Goal: Task Accomplishment & Management: Manage account settings

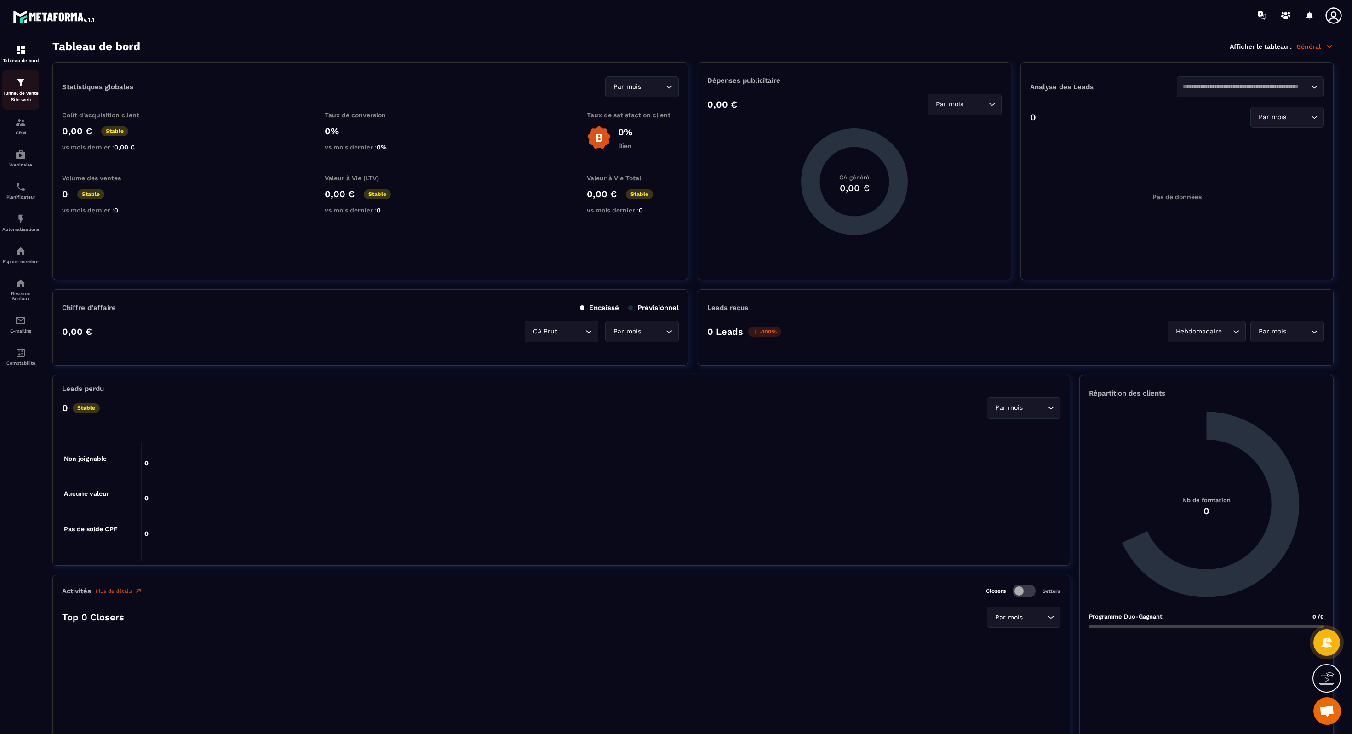
click at [24, 91] on p "Tunnel de vente Site web" at bounding box center [20, 96] width 37 height 13
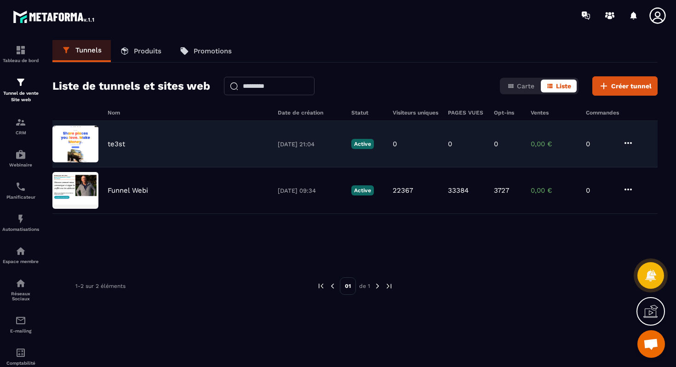
click at [158, 141] on div "te3st" at bounding box center [188, 144] width 161 height 8
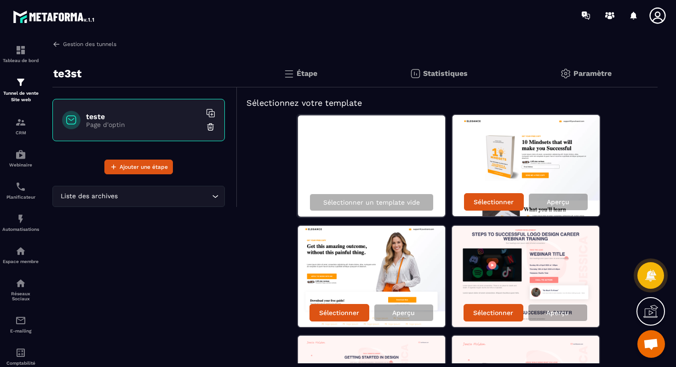
click at [56, 44] on img at bounding box center [56, 44] width 8 height 8
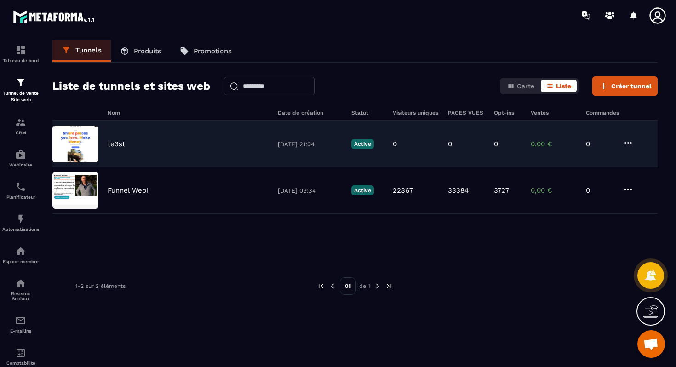
click at [630, 140] on icon at bounding box center [628, 142] width 11 height 11
click at [638, 208] on icon "button" at bounding box center [636, 211] width 8 height 8
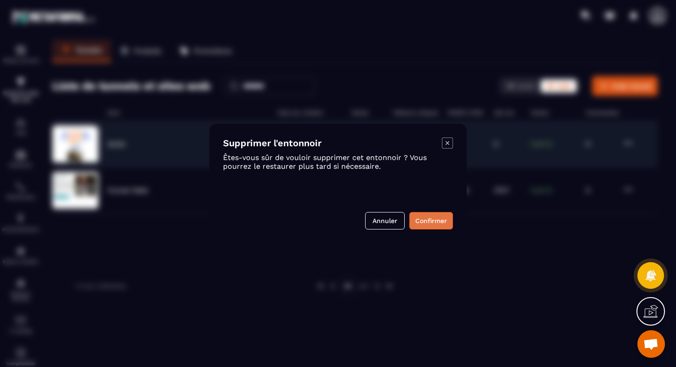
click at [431, 223] on button "Confirmer" at bounding box center [431, 220] width 44 height 17
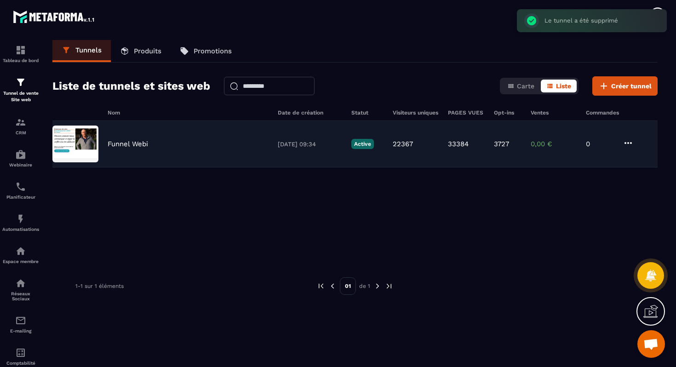
click at [150, 140] on div "Funnel Webi" at bounding box center [188, 144] width 161 height 8
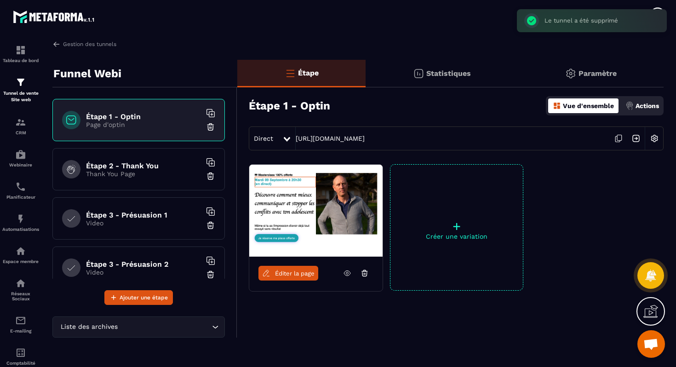
click at [344, 270] on icon at bounding box center [347, 273] width 8 height 8
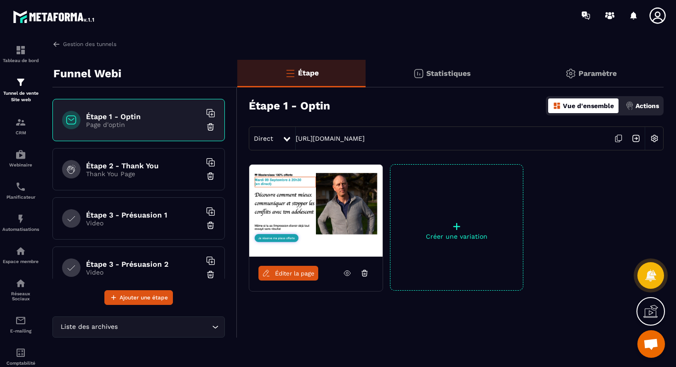
click at [126, 166] on h6 "Étape 2 - Thank You" at bounding box center [143, 165] width 115 height 9
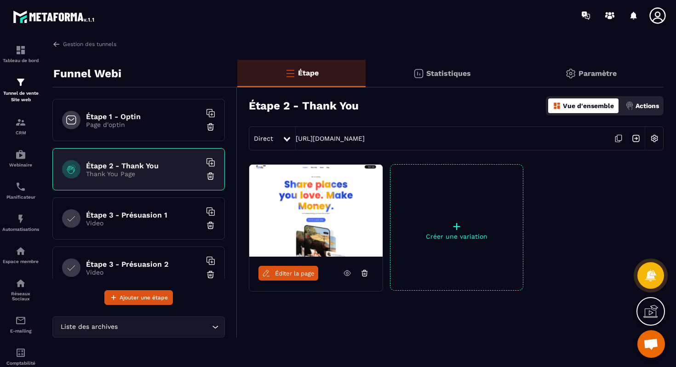
click at [349, 272] on icon at bounding box center [347, 273] width 8 height 8
click at [660, 19] on icon at bounding box center [657, 15] width 16 height 16
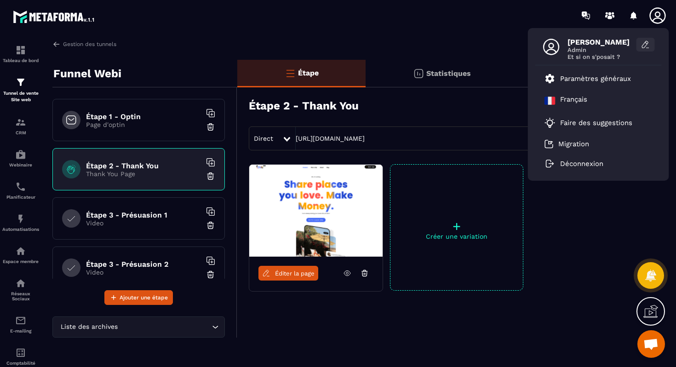
click at [643, 44] on icon at bounding box center [645, 44] width 9 height 9
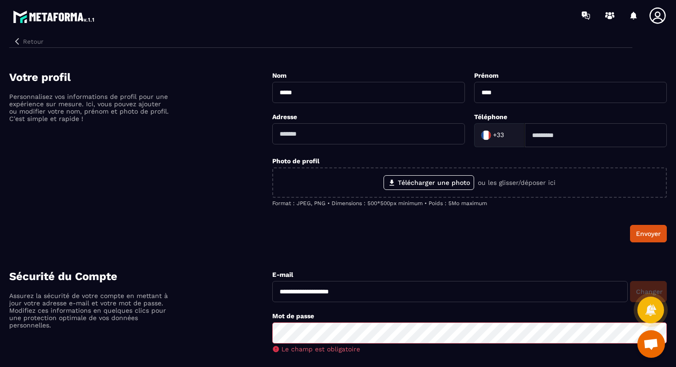
click at [24, 50] on div "**********" at bounding box center [337, 253] width 657 height 445
click at [26, 43] on button "Retour" at bounding box center [28, 41] width 38 height 12
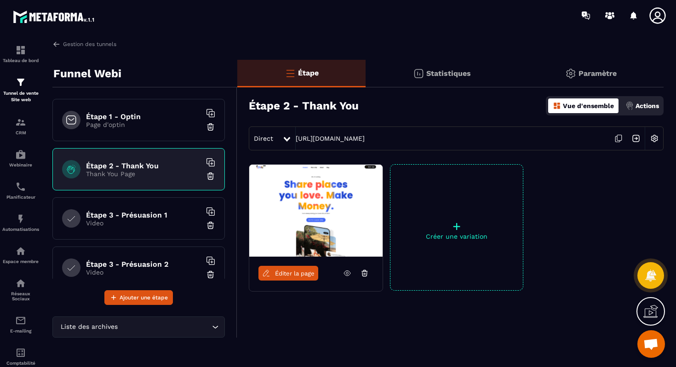
scroll to position [28, 0]
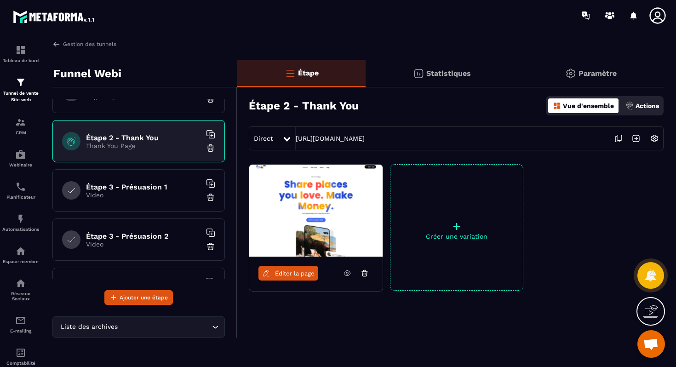
click at [145, 180] on div "Étape 3 - Présuasion 1 Video" at bounding box center [138, 190] width 172 height 42
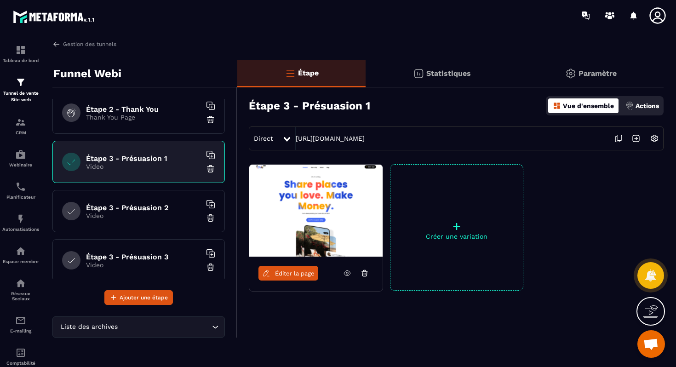
scroll to position [63, 0]
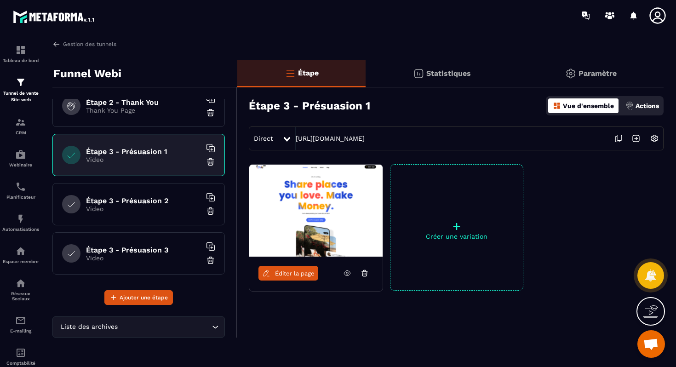
click at [144, 223] on div "Étape 3 - Présuasion 2 Video" at bounding box center [138, 204] width 172 height 42
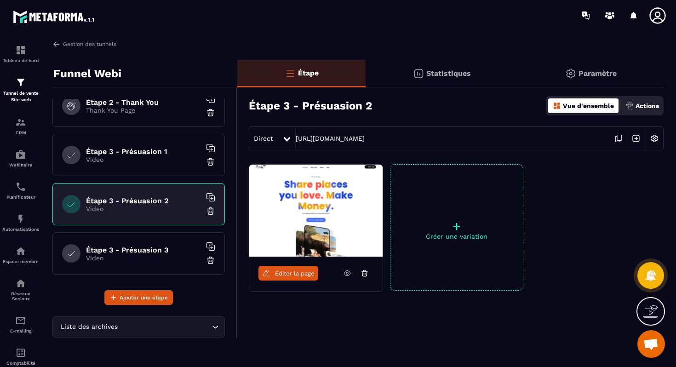
click at [145, 240] on div "Étape 3 - Présuasion 3 Video" at bounding box center [138, 253] width 172 height 42
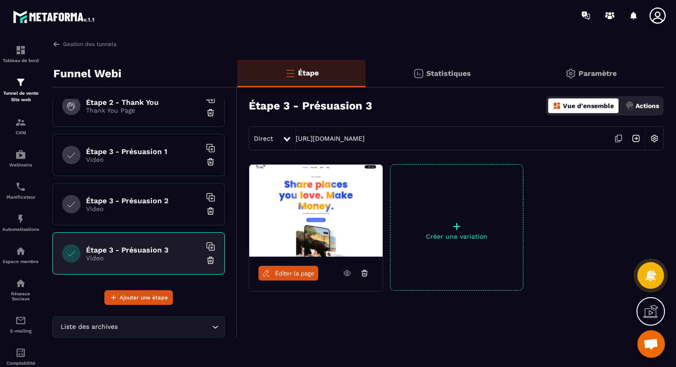
click at [149, 162] on p "Video" at bounding box center [143, 159] width 115 height 7
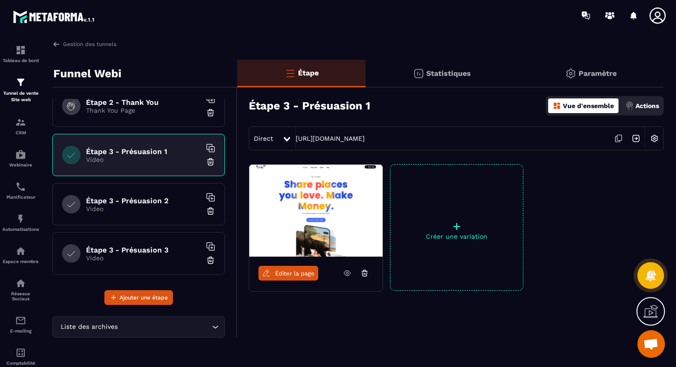
click at [352, 278] on link at bounding box center [346, 273] width 17 height 15
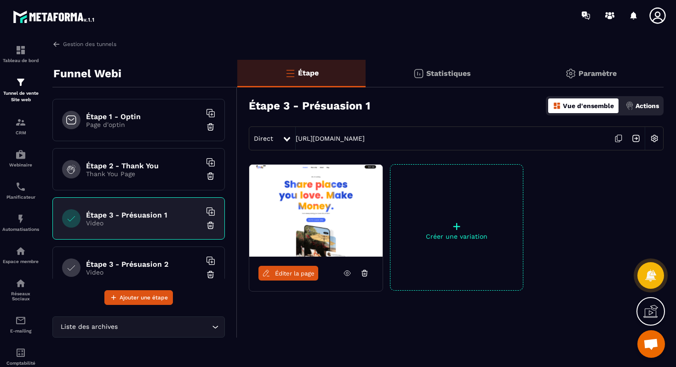
click at [143, 119] on h6 "Étape 1 - Optin" at bounding box center [143, 116] width 115 height 9
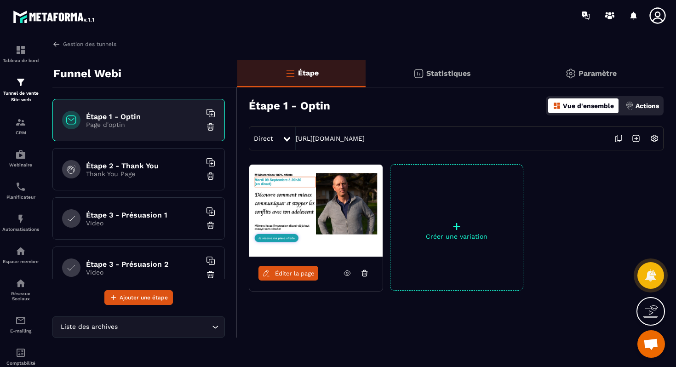
click at [464, 74] on p "Statistiques" at bounding box center [448, 73] width 45 height 9
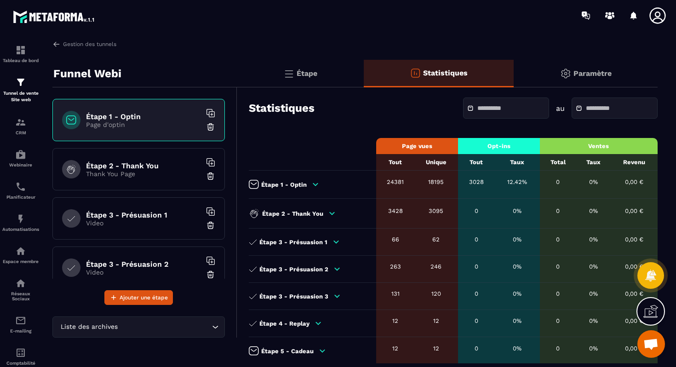
click at [495, 106] on input "text" at bounding box center [509, 108] width 64 height 7
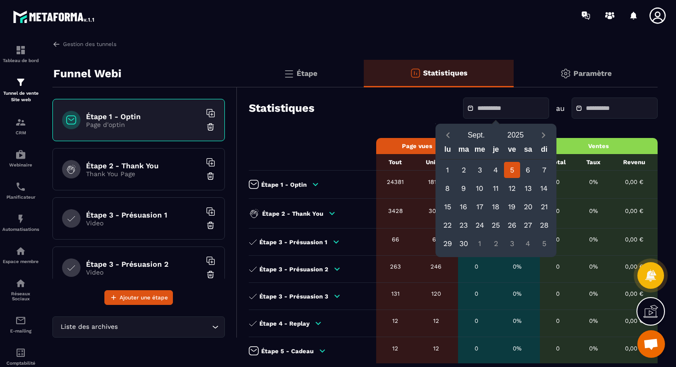
click at [511, 165] on div "5" at bounding box center [512, 170] width 16 height 16
type input "**********"
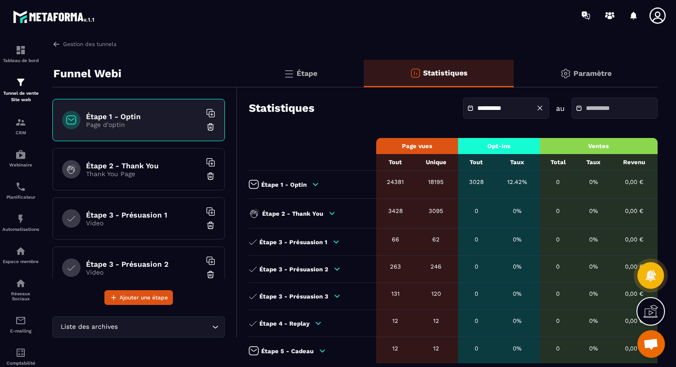
click at [577, 108] on span at bounding box center [581, 108] width 11 height 6
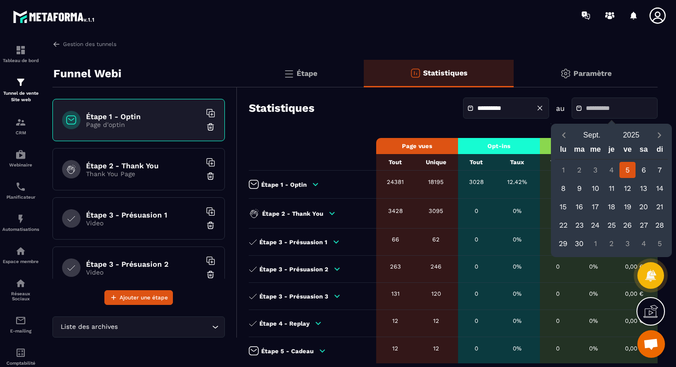
click at [628, 164] on div "5" at bounding box center [627, 170] width 16 height 16
type input "**********"
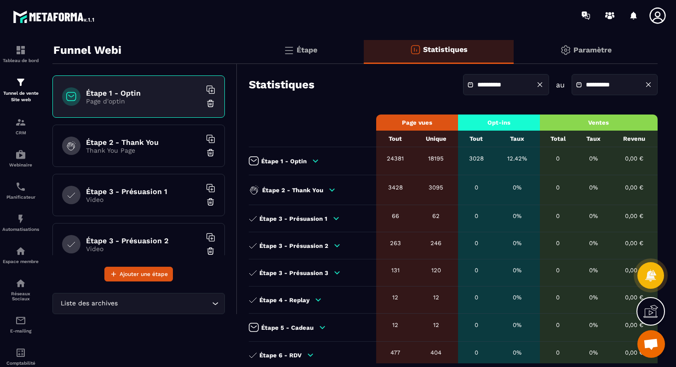
scroll to position [25, 0]
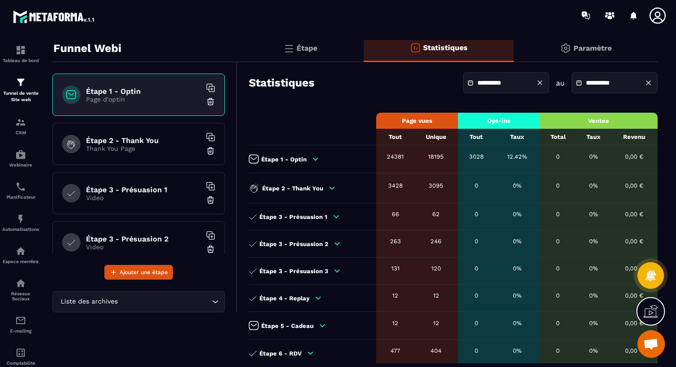
click at [499, 85] on input "**********" at bounding box center [509, 83] width 64 height 7
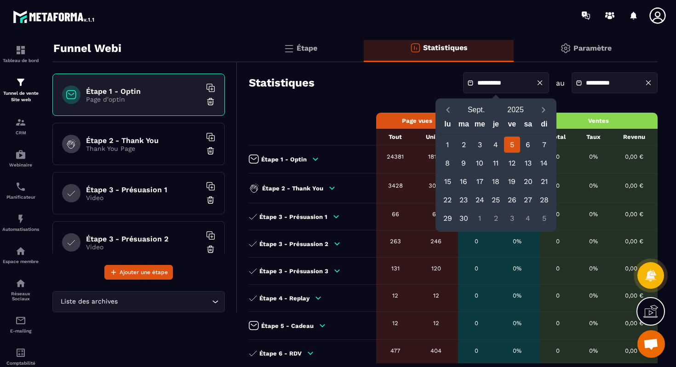
click at [383, 97] on div "**********" at bounding box center [453, 83] width 409 height 32
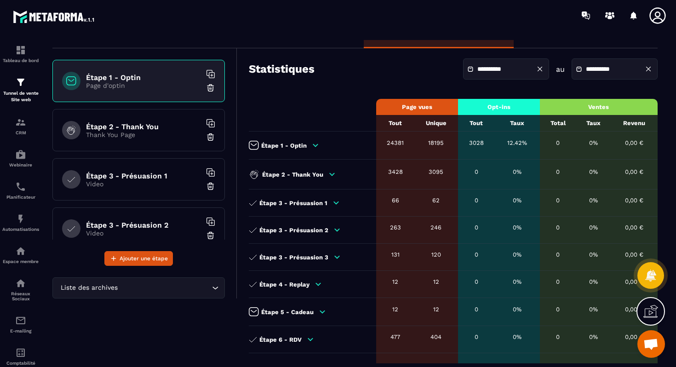
scroll to position [0, 0]
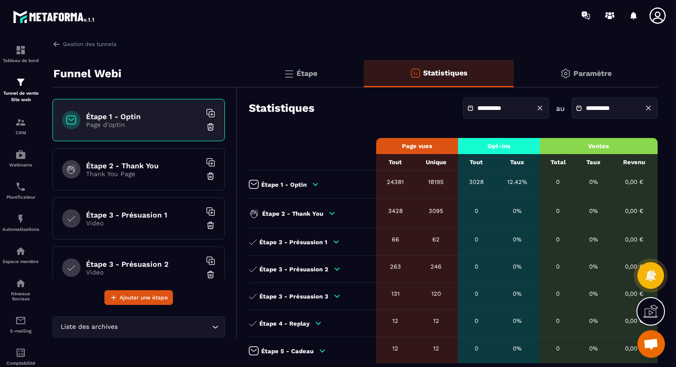
click at [292, 75] on img at bounding box center [288, 73] width 11 height 11
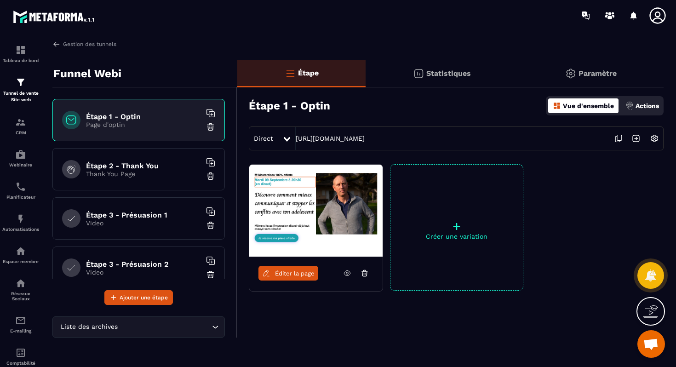
click at [398, 72] on div "Statistiques" at bounding box center [442, 74] width 152 height 28
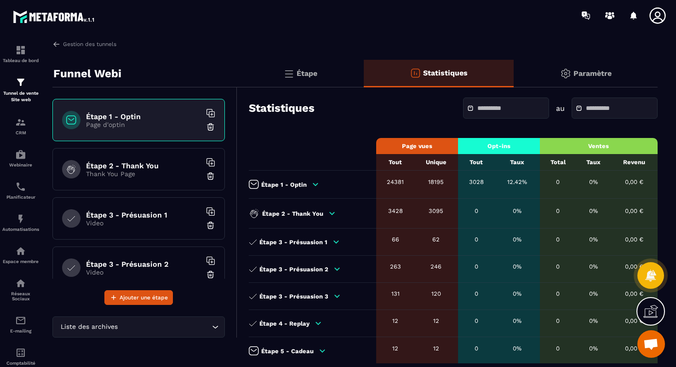
click at [501, 108] on input "text" at bounding box center [509, 108] width 64 height 7
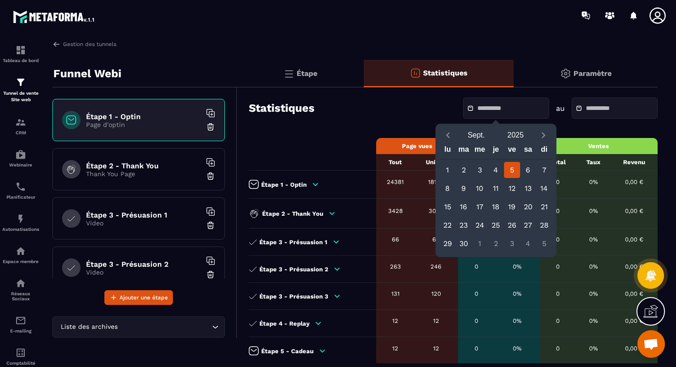
click at [514, 168] on div "5" at bounding box center [512, 170] width 16 height 16
type input "**********"
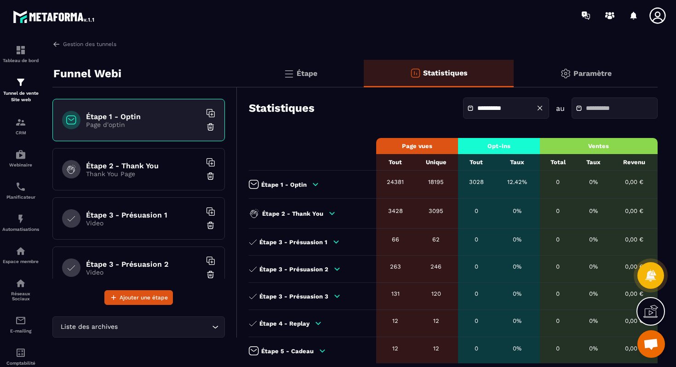
click at [599, 105] on input "text" at bounding box center [618, 108] width 64 height 7
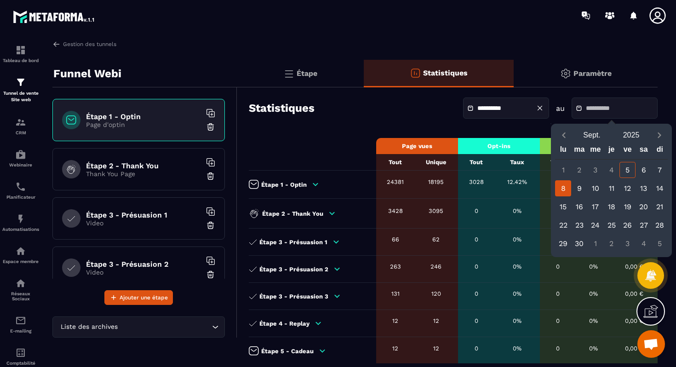
click at [564, 184] on div "8" at bounding box center [563, 188] width 16 height 16
type input "**********"
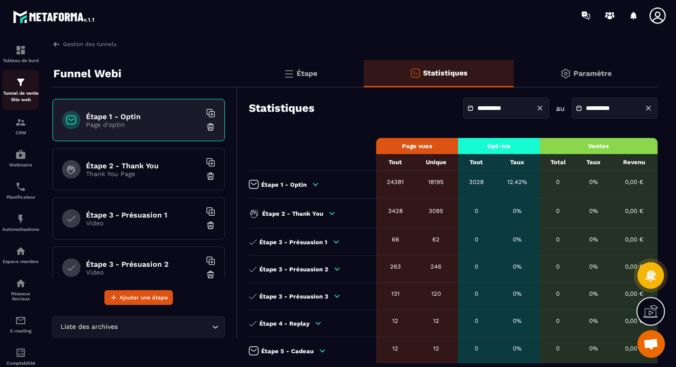
click at [19, 76] on link "Tunnel de vente Site web" at bounding box center [20, 90] width 37 height 40
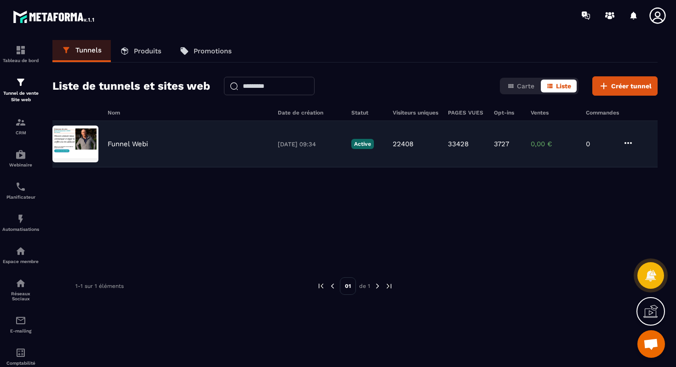
click at [189, 144] on div "Funnel Webi" at bounding box center [188, 144] width 161 height 8
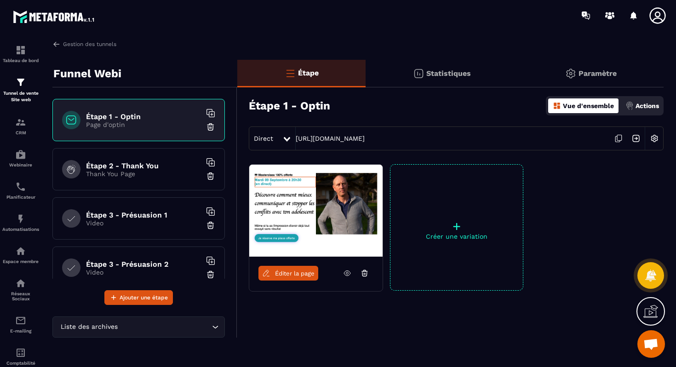
click at [136, 165] on h6 "Étape 2 - Thank You" at bounding box center [143, 165] width 115 height 9
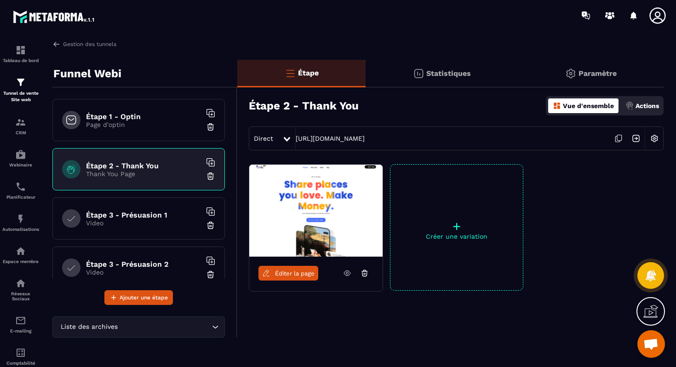
click at [142, 119] on h6 "Étape 1 - Optin" at bounding box center [143, 116] width 115 height 9
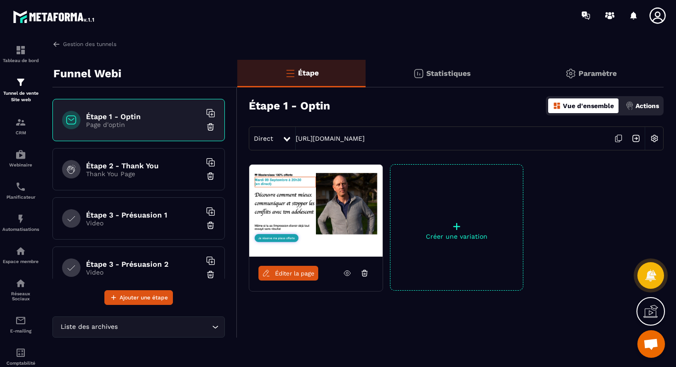
click at [144, 167] on h6 "Étape 2 - Thank You" at bounding box center [143, 165] width 115 height 9
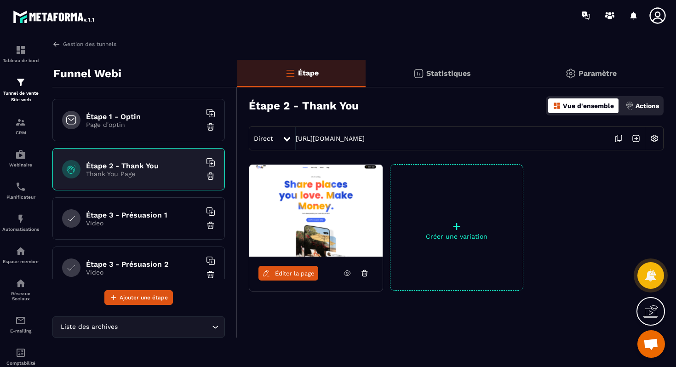
click at [142, 114] on h6 "Étape 1 - Optin" at bounding box center [143, 116] width 115 height 9
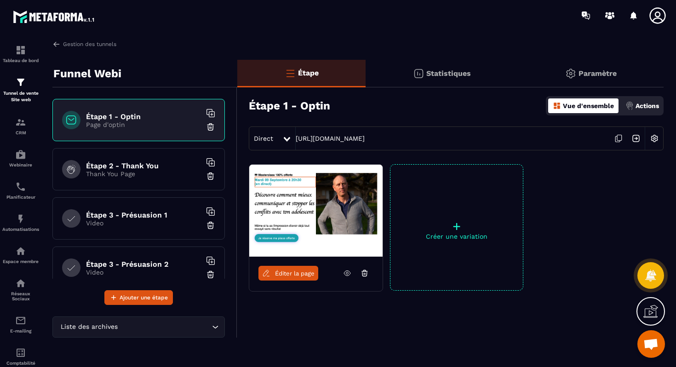
click at [347, 274] on icon at bounding box center [347, 273] width 8 height 8
drag, startPoint x: 410, startPoint y: 140, endPoint x: 297, endPoint y: 140, distance: 113.1
click at [297, 140] on div "Direct [URL][DOMAIN_NAME]" at bounding box center [456, 138] width 415 height 24
copy link "[URL][DOMAIN_NAME]"
click at [18, 144] on link "Webinaire" at bounding box center [20, 158] width 37 height 32
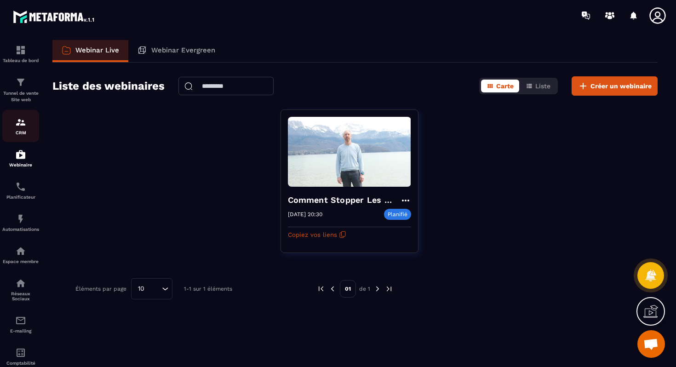
click at [22, 123] on img at bounding box center [20, 122] width 11 height 11
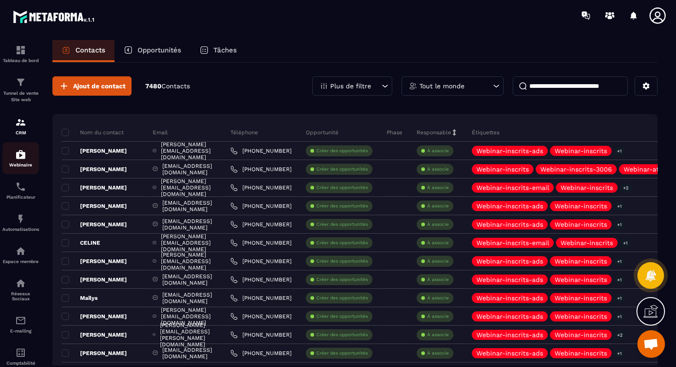
click at [19, 150] on img at bounding box center [20, 154] width 11 height 11
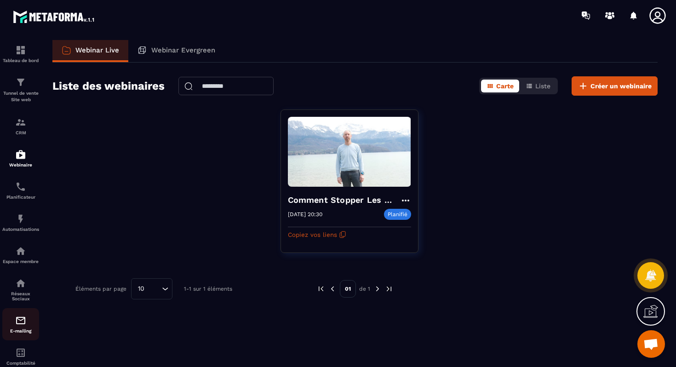
click at [18, 319] on img at bounding box center [20, 320] width 11 height 11
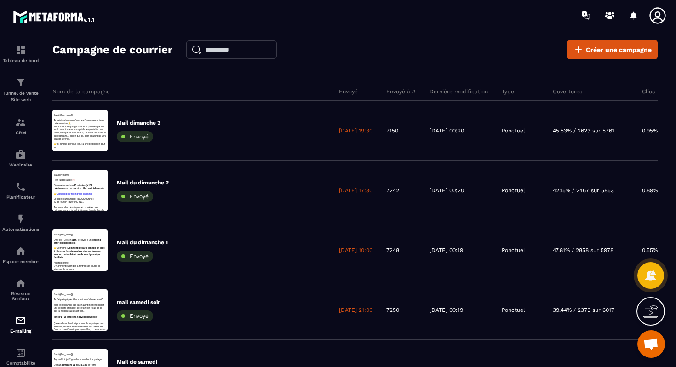
click at [435, 37] on section "Tableau de bord Tunnel de vente Site web CRM Webinaire Planificateur Automatisa…" at bounding box center [338, 212] width 676 height 362
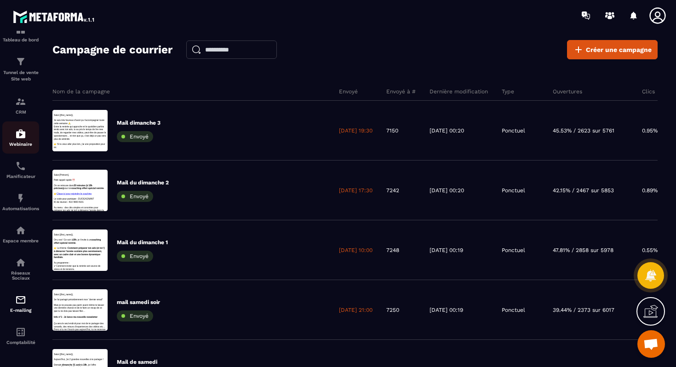
click at [12, 137] on div "Webinaire" at bounding box center [20, 137] width 37 height 18
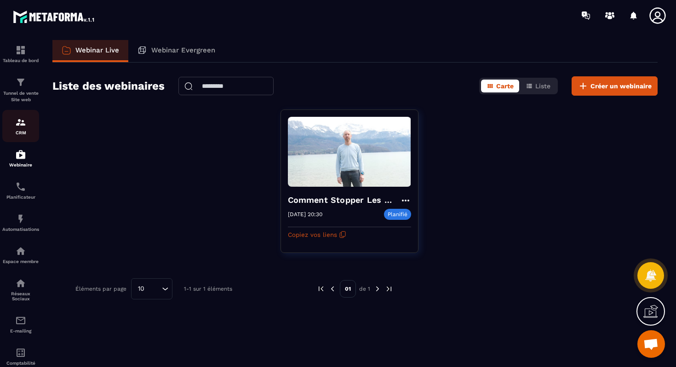
click at [24, 134] on p "CRM" at bounding box center [20, 132] width 37 height 5
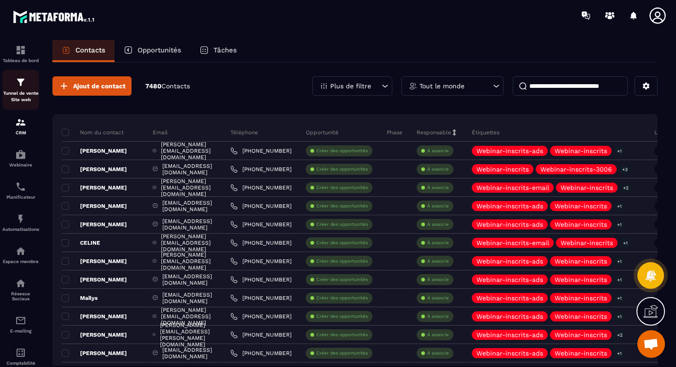
click at [18, 97] on p "Tunnel de vente Site web" at bounding box center [20, 96] width 37 height 13
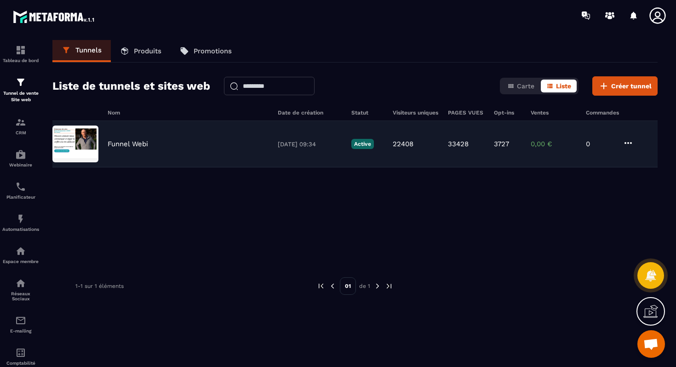
click at [161, 138] on div "Funnel Webi [DATE] 09:34 Active 22408 33428 3727 0,00 € 0" at bounding box center [354, 144] width 605 height 46
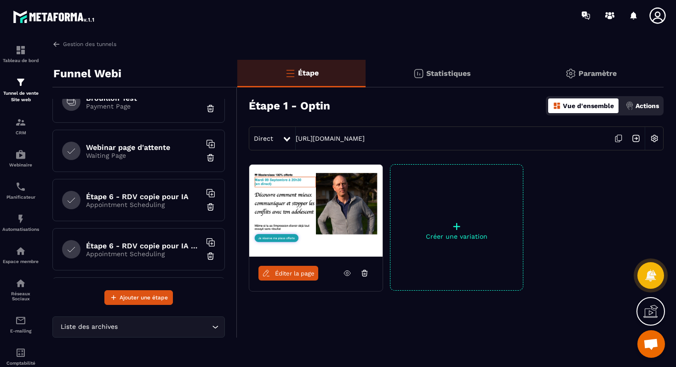
scroll to position [657, 0]
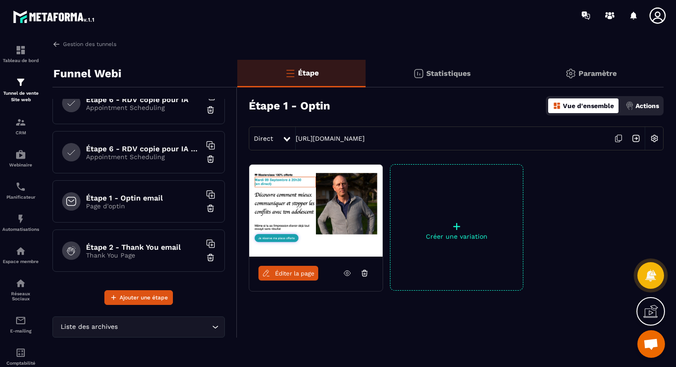
click at [139, 196] on h6 "Étape 1 - Optin email" at bounding box center [143, 198] width 115 height 9
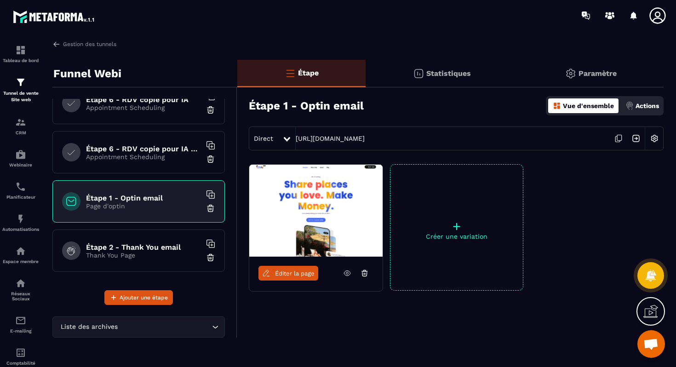
click at [346, 273] on icon at bounding box center [347, 273] width 8 height 8
click at [23, 116] on link "CRM" at bounding box center [20, 126] width 37 height 32
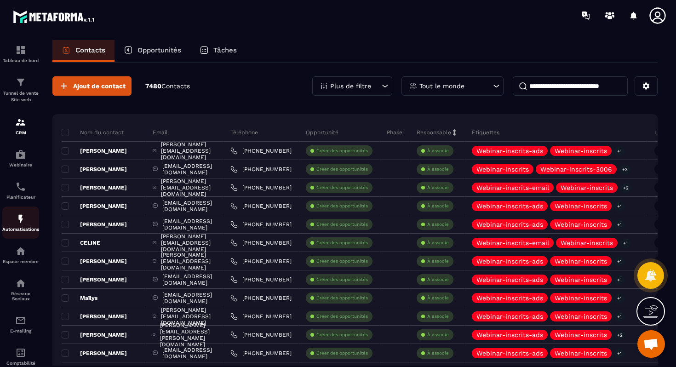
click at [24, 229] on p "Automatisations" at bounding box center [20, 229] width 37 height 5
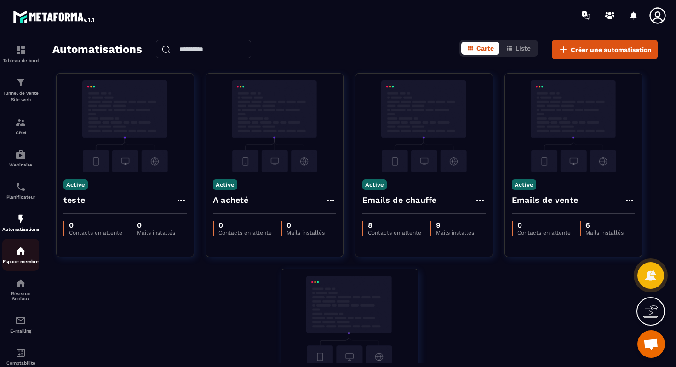
click at [21, 253] on img at bounding box center [20, 251] width 11 height 11
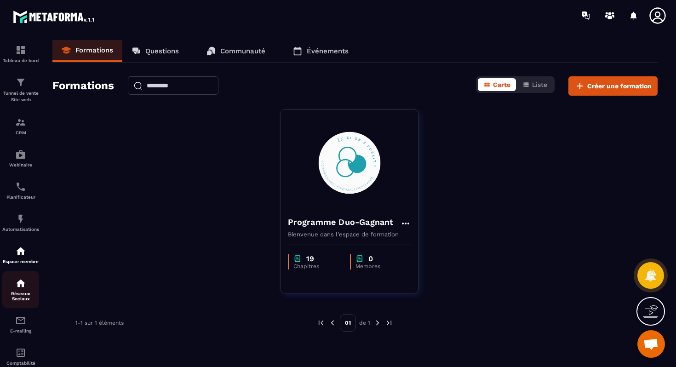
click at [16, 284] on img at bounding box center [20, 283] width 11 height 11
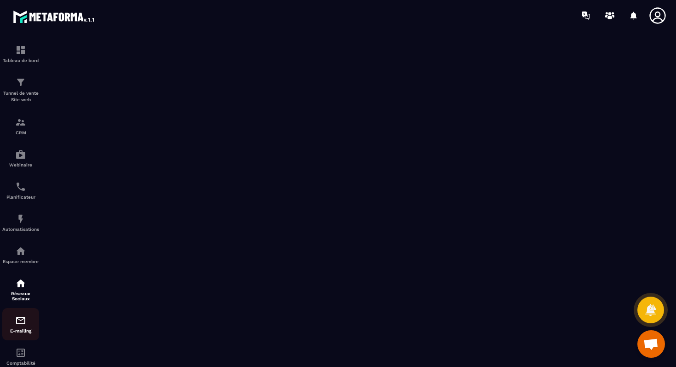
click at [18, 330] on div "E-mailing" at bounding box center [20, 324] width 37 height 18
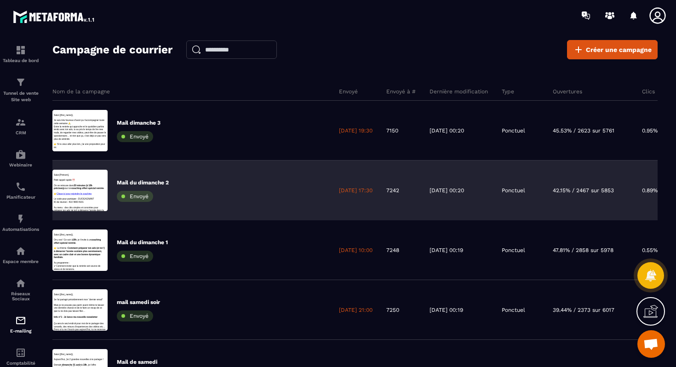
scroll to position [36, 0]
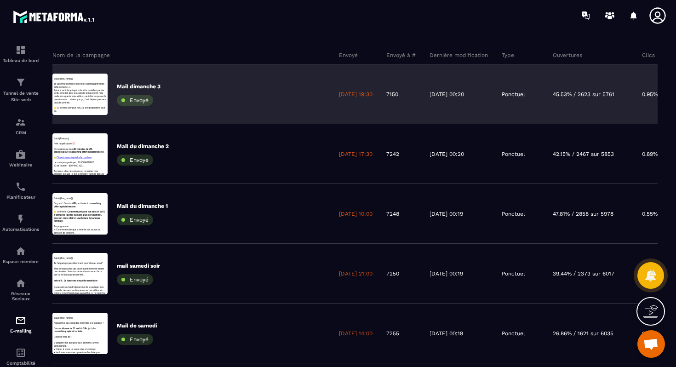
click at [196, 96] on div "Mail dimanche 3 Envoyé" at bounding box center [192, 94] width 280 height 60
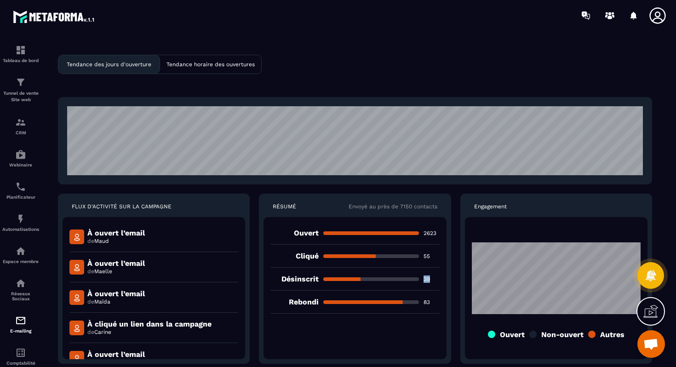
drag, startPoint x: 423, startPoint y: 280, endPoint x: 434, endPoint y: 280, distance: 10.1
click at [434, 280] on p "39" at bounding box center [431, 278] width 16 height 7
drag, startPoint x: 425, startPoint y: 303, endPoint x: 433, endPoint y: 303, distance: 8.3
click at [433, 303] on p "83" at bounding box center [431, 301] width 16 height 7
click at [15, 49] on img at bounding box center [20, 50] width 11 height 11
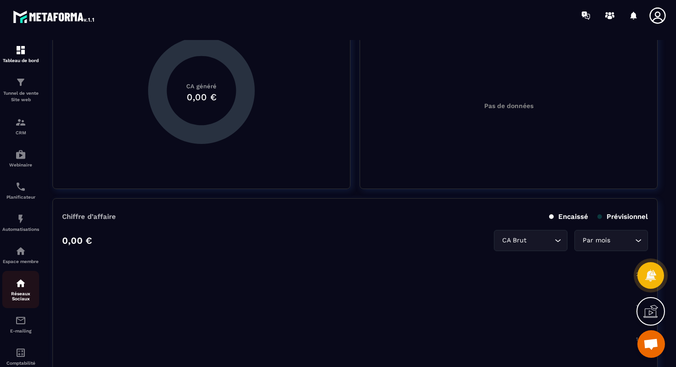
click at [17, 284] on img at bounding box center [20, 283] width 11 height 11
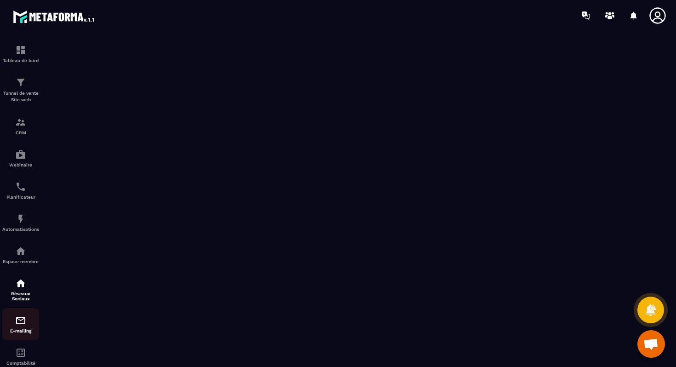
click at [19, 326] on img at bounding box center [20, 320] width 11 height 11
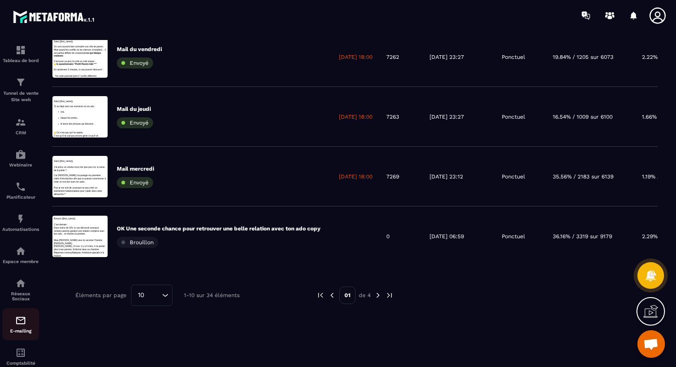
scroll to position [25, 0]
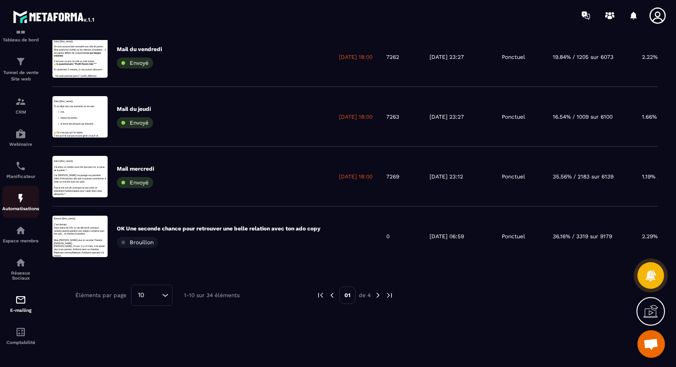
click at [23, 194] on img at bounding box center [20, 198] width 11 height 11
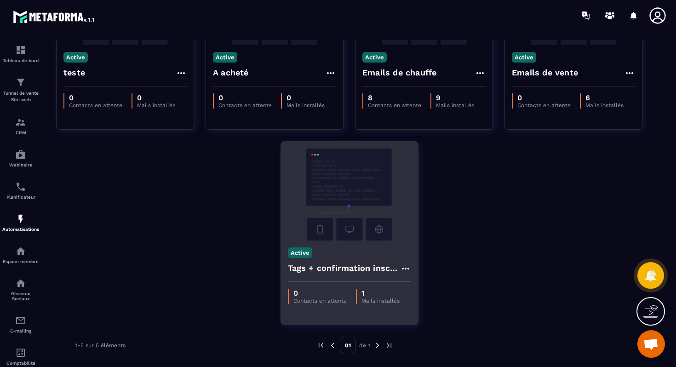
click at [349, 238] on img at bounding box center [349, 195] width 123 height 92
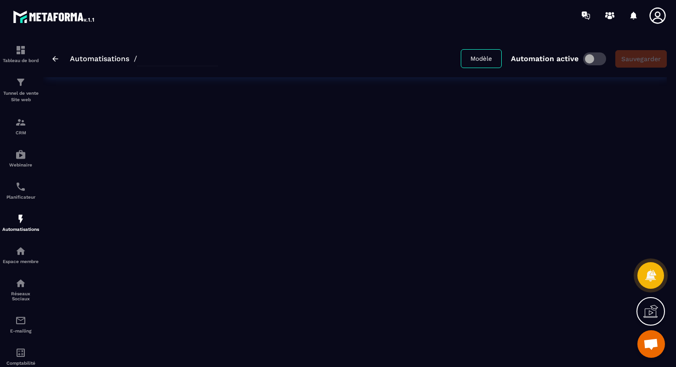
type input "**********"
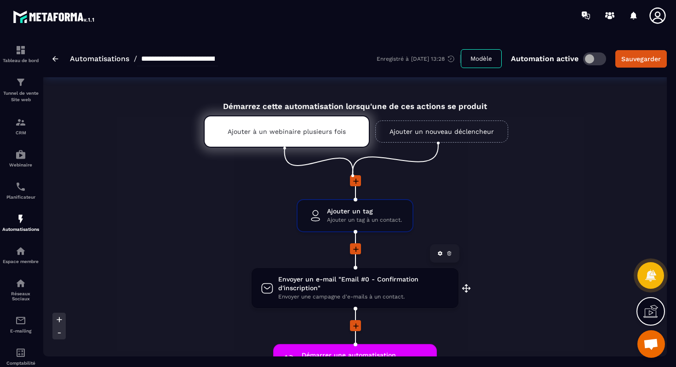
click at [361, 283] on span "Envoyer un e-mail "Email #0 - Confirmation d'inscription"" at bounding box center [363, 283] width 171 height 17
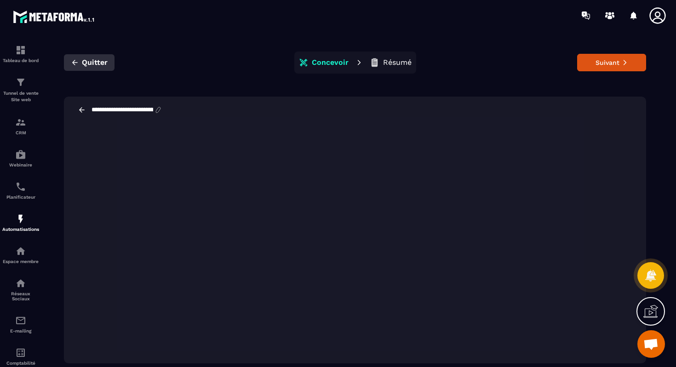
click at [88, 58] on span "Quitter" at bounding box center [95, 62] width 26 height 9
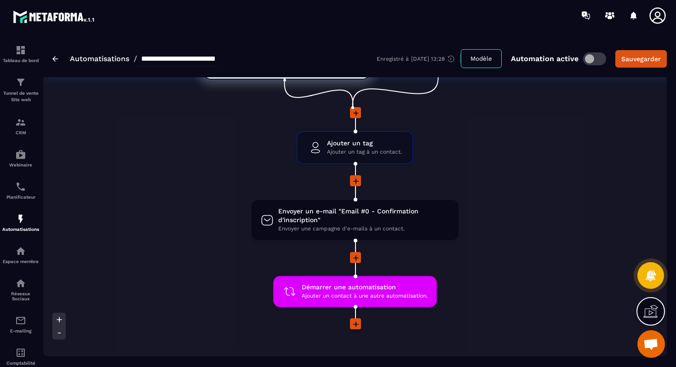
scroll to position [69, 0]
click at [351, 291] on span "Démarrer une automatisation" at bounding box center [365, 286] width 126 height 9
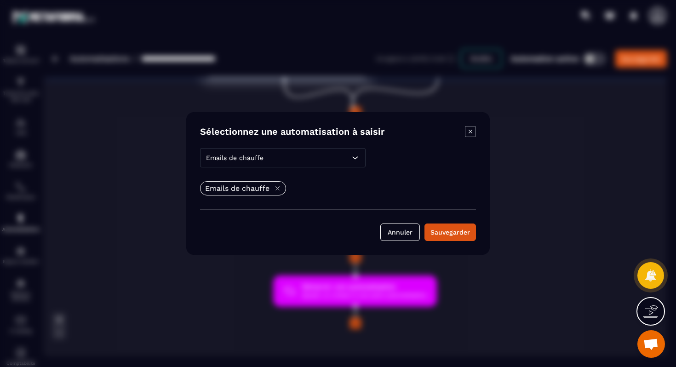
click at [473, 135] on icon "Modal window" at bounding box center [470, 131] width 11 height 11
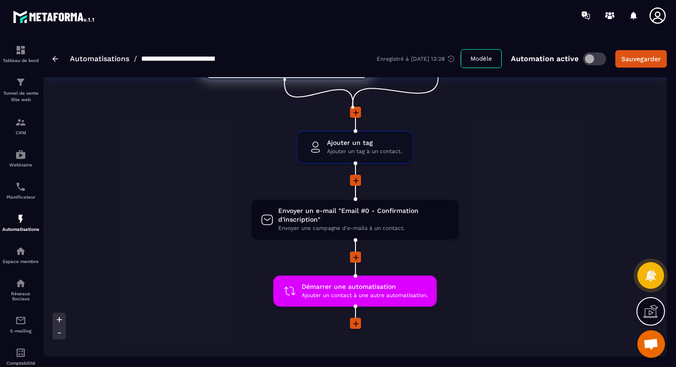
click at [102, 59] on link "Automatisations" at bounding box center [99, 58] width 59 height 9
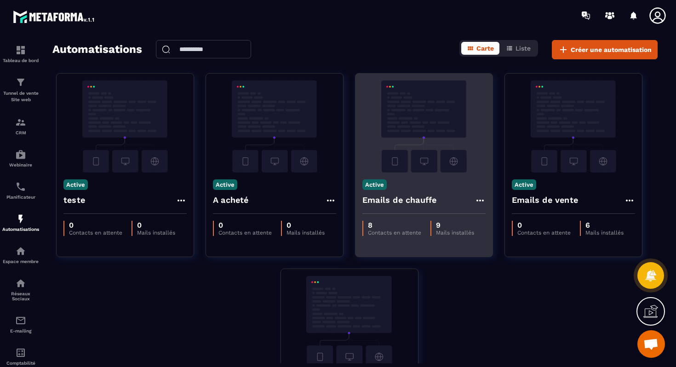
click at [417, 162] on img at bounding box center [423, 126] width 123 height 92
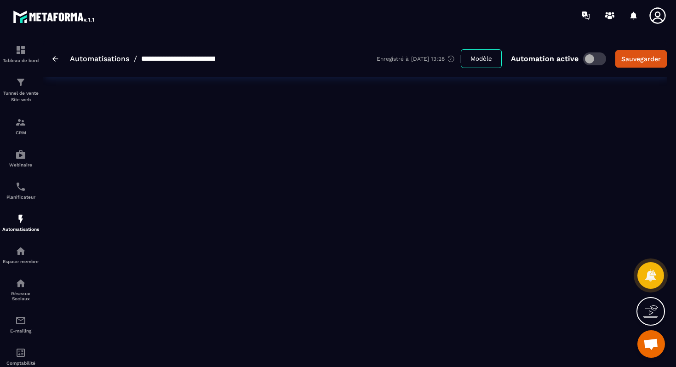
type input "**********"
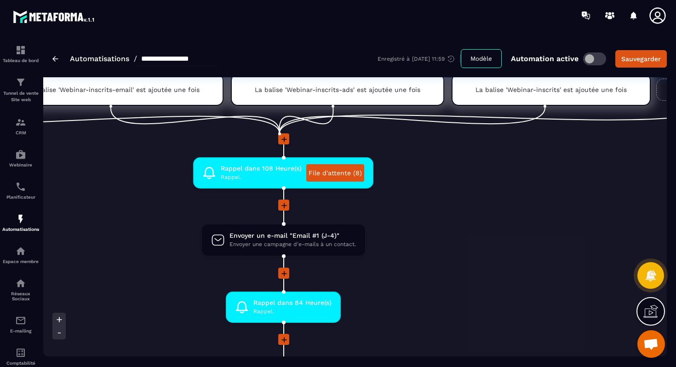
scroll to position [77, 0]
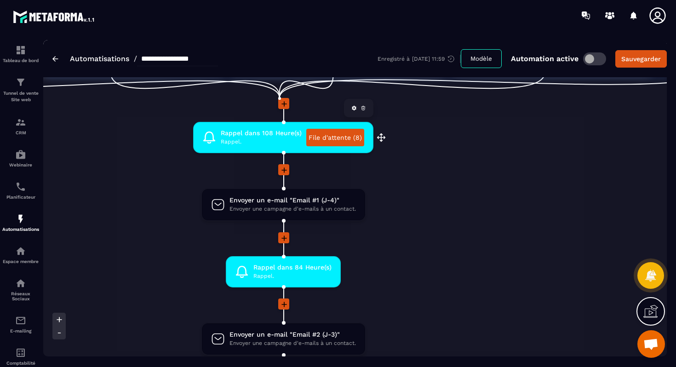
click at [252, 140] on span "Rappel." at bounding box center [261, 141] width 81 height 9
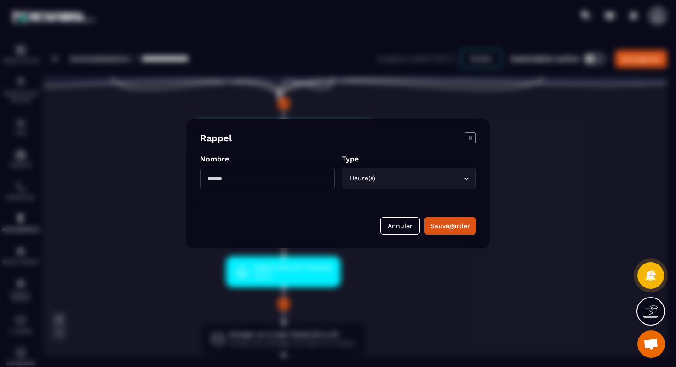
click at [153, 156] on div "Modal window" at bounding box center [338, 183] width 676 height 367
click at [471, 137] on icon "Modal window" at bounding box center [470, 137] width 11 height 11
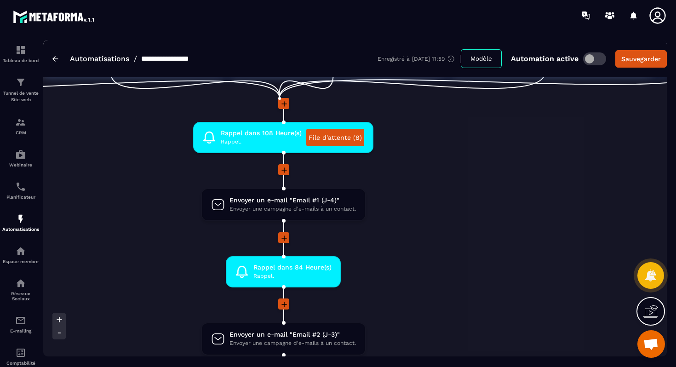
scroll to position [127, 0]
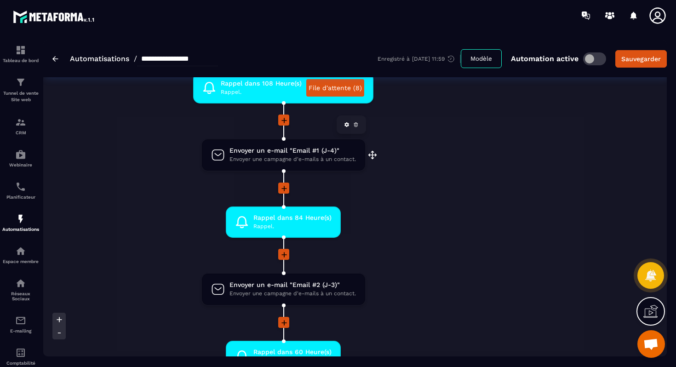
click at [308, 154] on span "Envoyer un e-mail "Email #1 (J-4)"" at bounding box center [292, 150] width 126 height 9
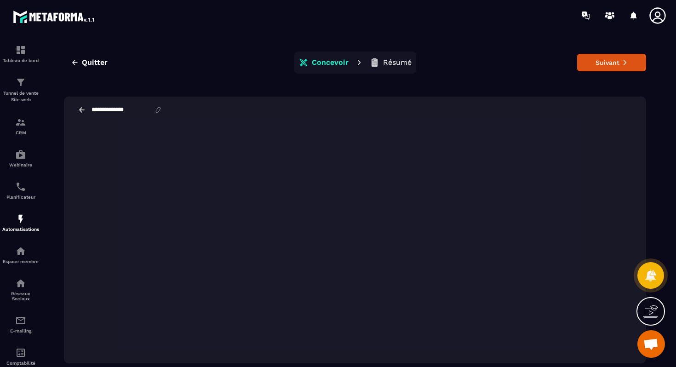
click at [83, 110] on icon at bounding box center [82, 109] width 6 height 5
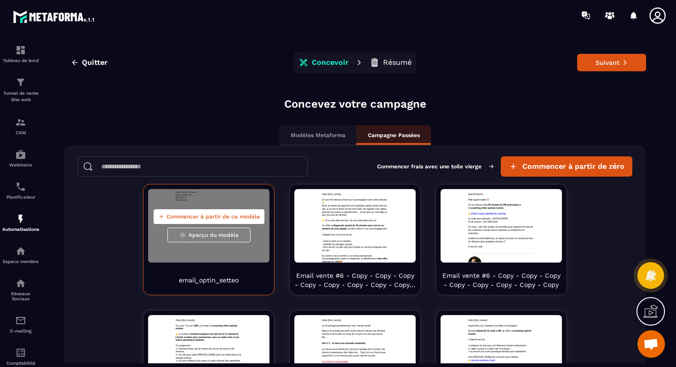
scroll to position [0, 0]
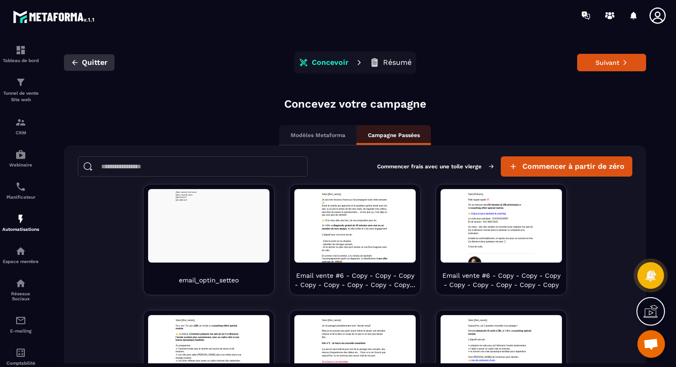
click at [80, 64] on button "Quitter" at bounding box center [89, 62] width 51 height 17
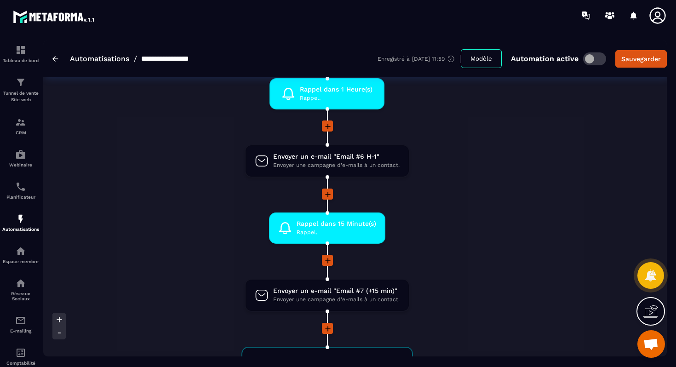
scroll to position [0, 245]
click at [352, 171] on div "Envoyer un e-mail "Email #6 H-1" Envoyer une campagne d'e-mails à un contact. d…" at bounding box center [325, 160] width 163 height 31
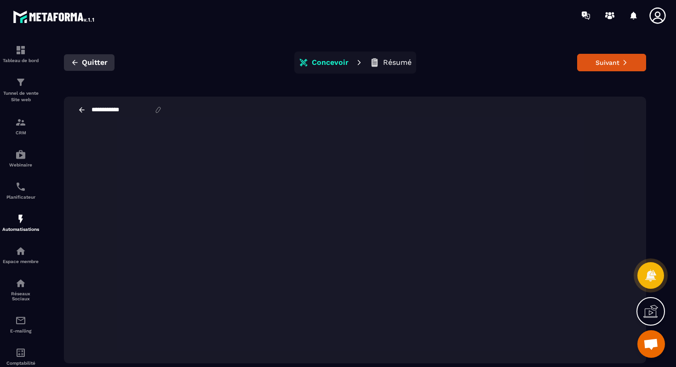
click at [91, 60] on span "Quitter" at bounding box center [95, 62] width 26 height 9
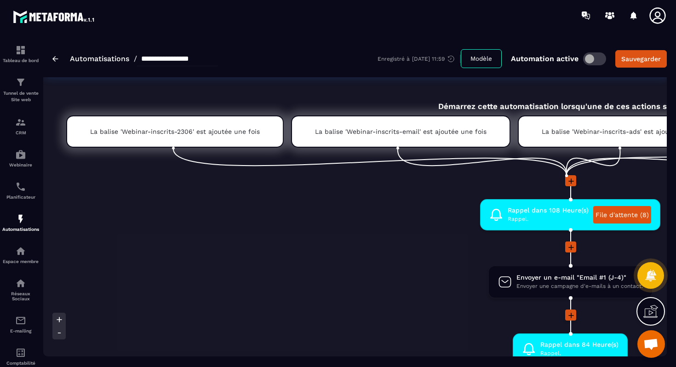
click at [58, 59] on div "**********" at bounding box center [135, 58] width 166 height 15
click at [57, 59] on img at bounding box center [55, 59] width 6 height 6
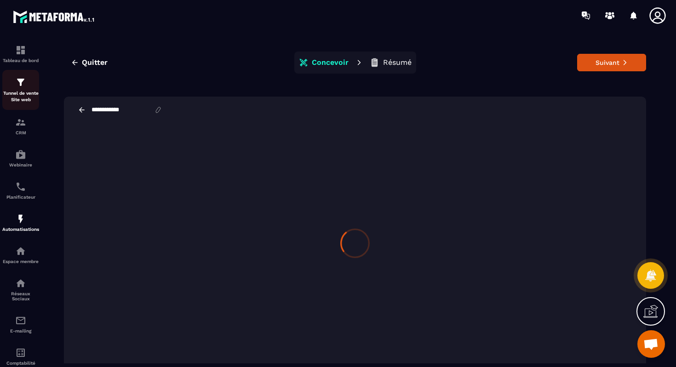
click at [19, 91] on p "Tunnel de vente Site web" at bounding box center [20, 96] width 37 height 13
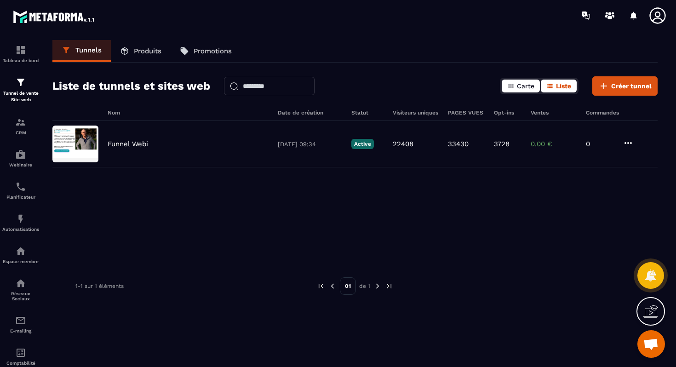
click at [519, 87] on span "Carte" at bounding box center [525, 85] width 17 height 7
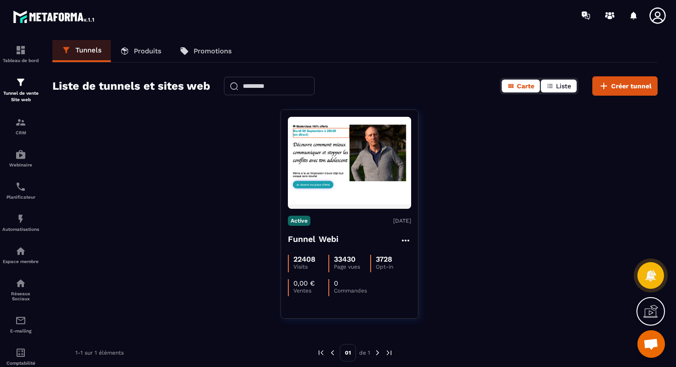
click at [560, 86] on span "Liste" at bounding box center [563, 85] width 15 height 7
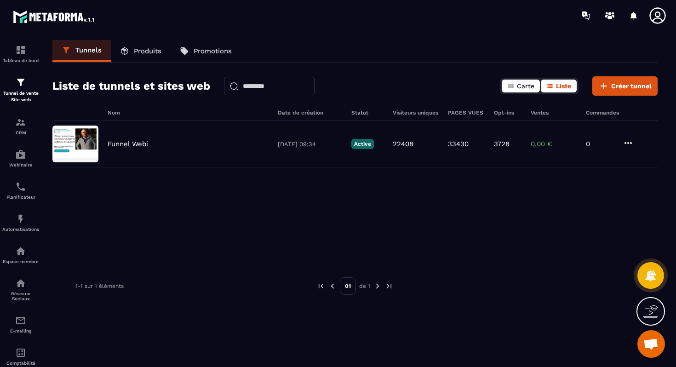
click at [527, 88] on span "Carte" at bounding box center [525, 85] width 17 height 7
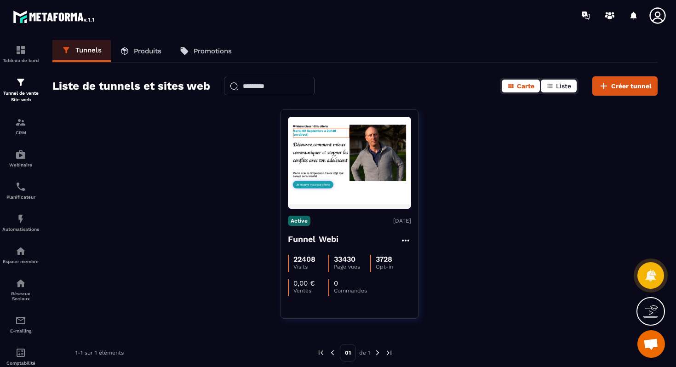
click at [550, 88] on icon "button" at bounding box center [549, 86] width 5 height 4
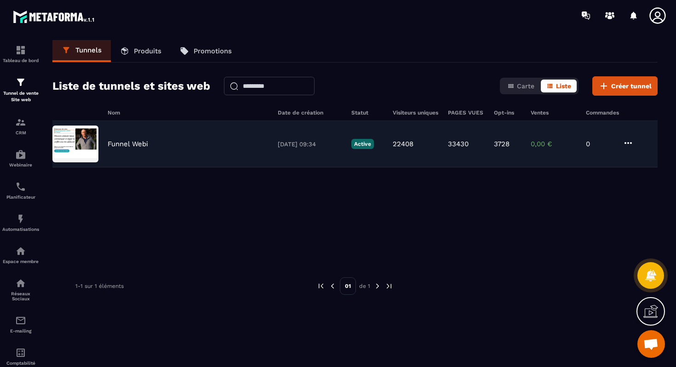
click at [259, 149] on div "Funnel Webi [DATE] 09:34 Active 22408 33430 3728 0,00 € 0" at bounding box center [354, 144] width 605 height 46
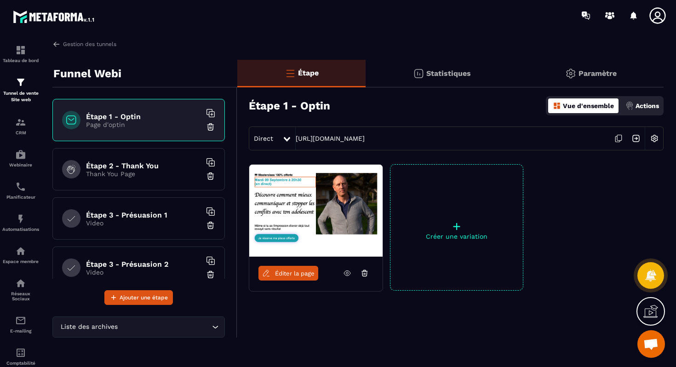
click at [422, 79] on div "Statistiques" at bounding box center [442, 74] width 152 height 28
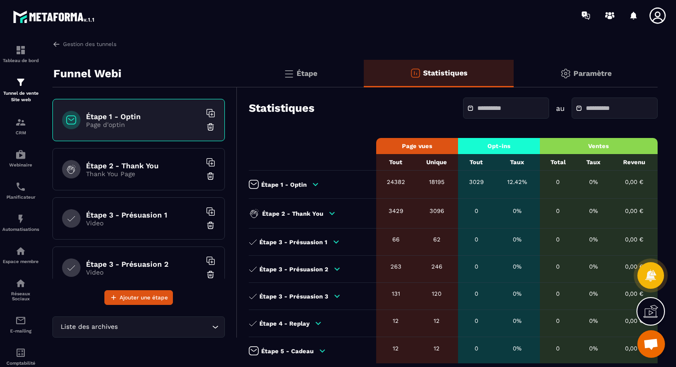
click at [497, 111] on input "text" at bounding box center [509, 108] width 64 height 7
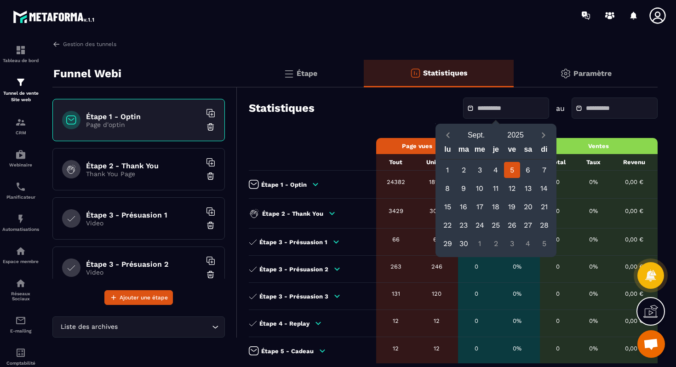
click at [515, 171] on div "5" at bounding box center [512, 170] width 16 height 16
type input "**********"
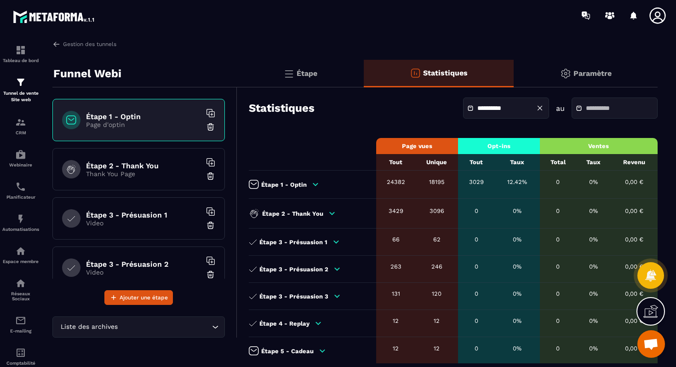
click at [588, 109] on input "text" at bounding box center [618, 108] width 64 height 7
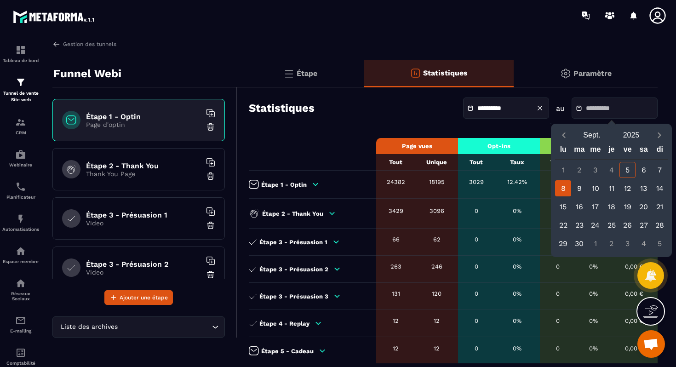
click at [562, 192] on div "8" at bounding box center [563, 188] width 16 height 16
type input "**********"
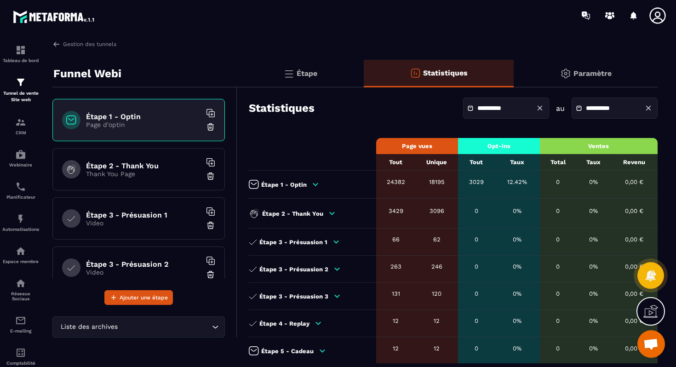
click at [399, 180] on div "24382" at bounding box center [396, 181] width 30 height 7
click at [372, 181] on td "Étape 1 - Optin" at bounding box center [312, 185] width 127 height 28
click at [319, 183] on div "Étape 1 - Optin" at bounding box center [310, 184] width 123 height 9
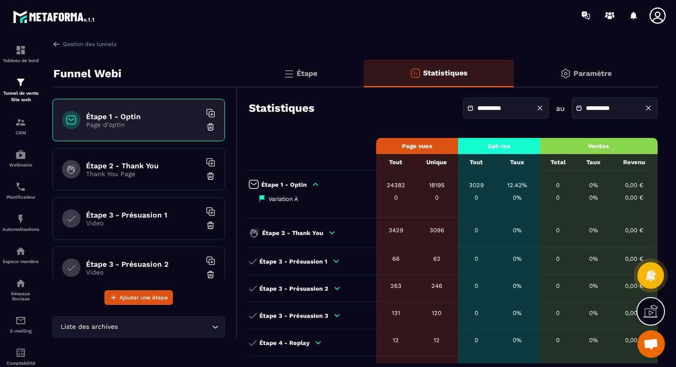
click at [319, 183] on div "Étape 1 - Optin" at bounding box center [310, 184] width 123 height 9
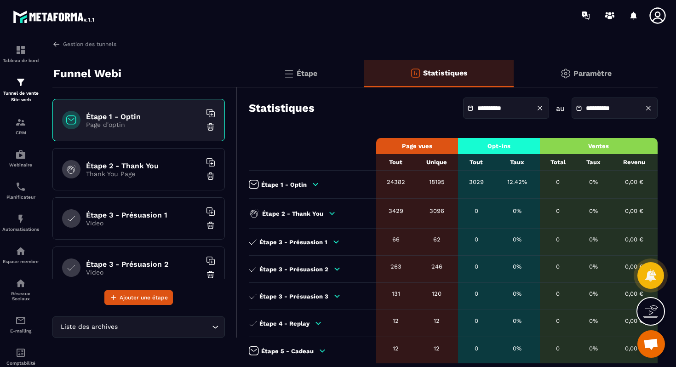
click at [153, 181] on div "Étape 2 - Thank You Thank You Page" at bounding box center [138, 169] width 172 height 42
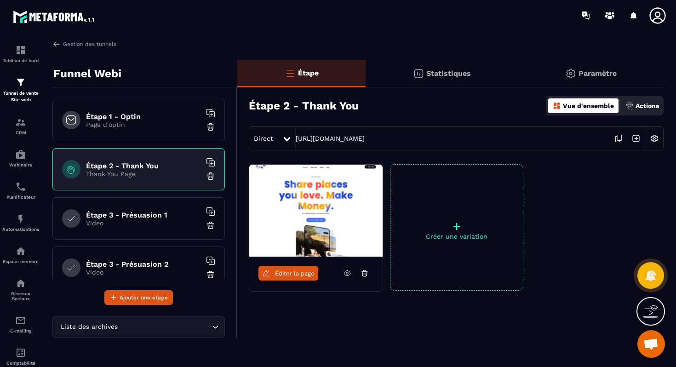
click at [305, 275] on span "Éditer la page" at bounding box center [295, 273] width 40 height 7
